Goal: Information Seeking & Learning: Learn about a topic

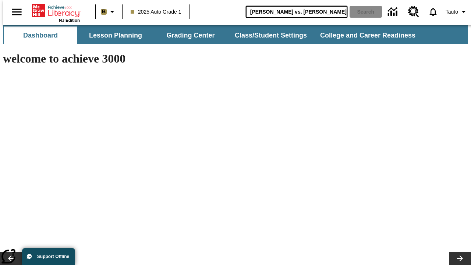
type input "[PERSON_NAME] vs. [PERSON_NAME]"
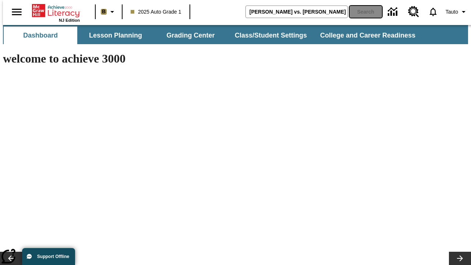
click at [362, 12] on button "Search" at bounding box center [366, 12] width 32 height 12
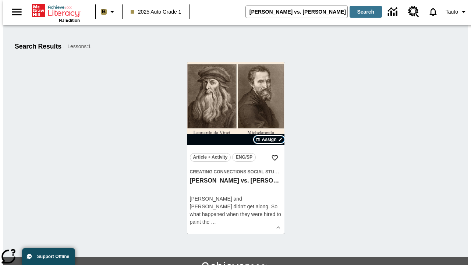
click at [269, 140] on span "Assign" at bounding box center [269, 139] width 15 height 7
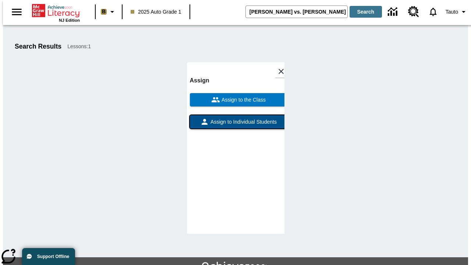
click at [236, 125] on span "Assign to Individual Students" at bounding box center [243, 122] width 68 height 8
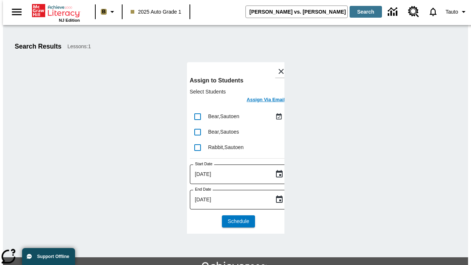
click at [260, 100] on h6 "Assign Via Email" at bounding box center [266, 100] width 38 height 8
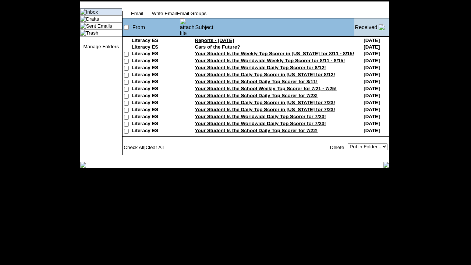
click at [91, 29] on link "Sent Emails" at bounding box center [99, 26] width 26 height 6
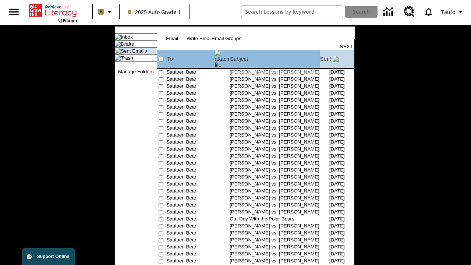
click at [262, 70] on link "[PERSON_NAME] vs. [PERSON_NAME]" at bounding box center [275, 72] width 90 height 6
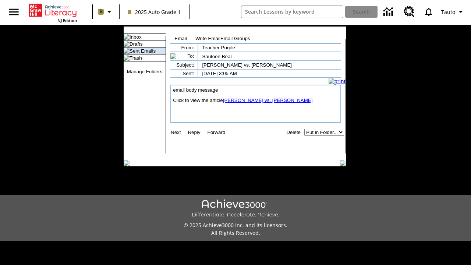
click at [263, 103] on link "[PERSON_NAME] vs. [PERSON_NAME]" at bounding box center [268, 101] width 90 height 6
